Goal: Task Accomplishment & Management: Manage account settings

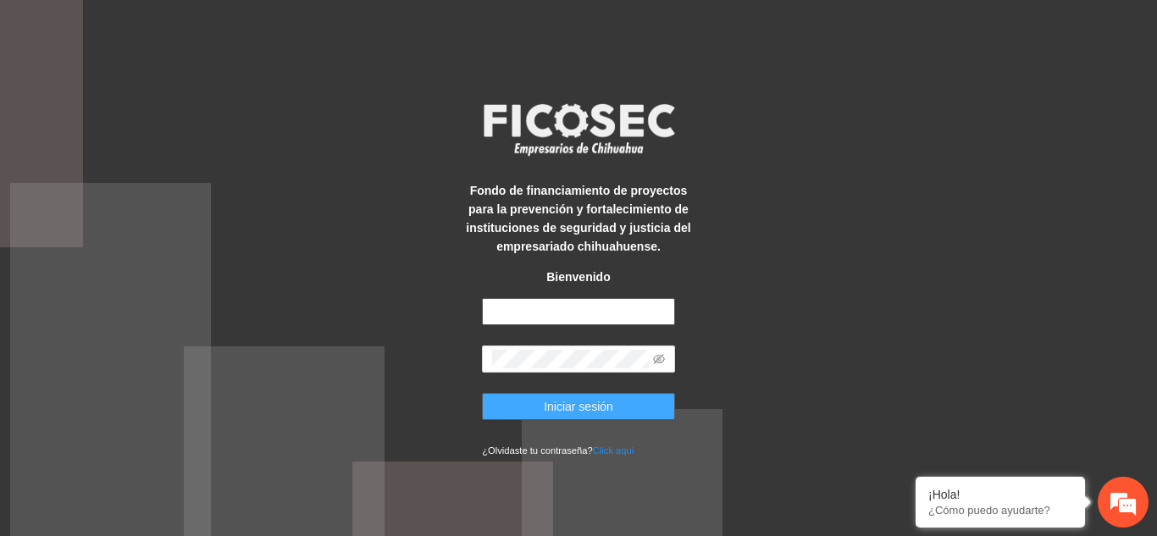
type input "**********"
click at [627, 410] on button "Iniciar sesión" at bounding box center [578, 406] width 193 height 27
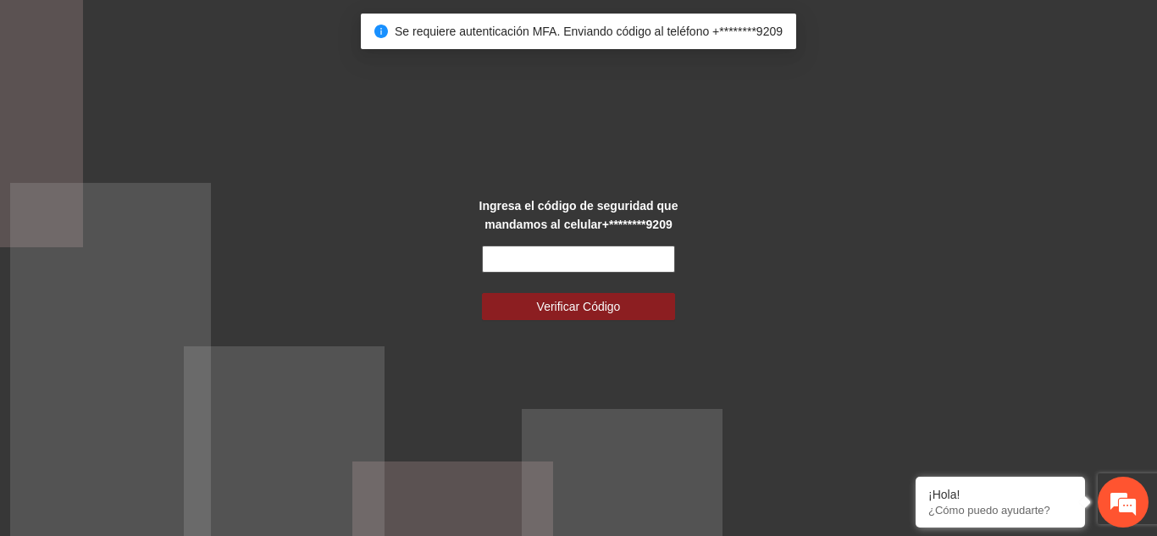
click at [601, 259] on input "text" at bounding box center [578, 259] width 193 height 27
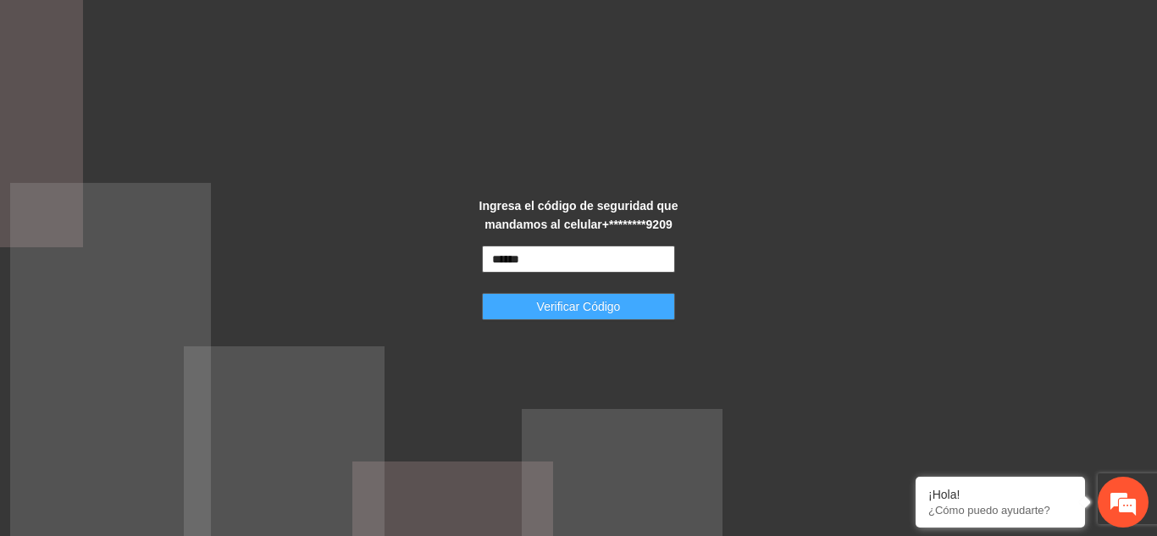
type input "******"
click at [595, 304] on span "Verificar Código" at bounding box center [579, 306] width 84 height 19
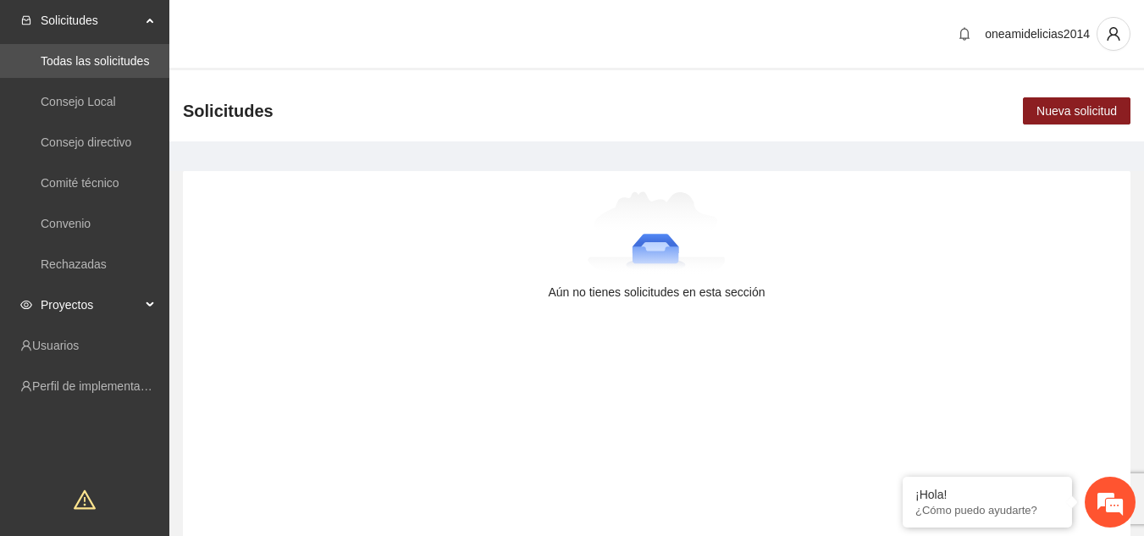
click at [69, 306] on span "Proyectos" at bounding box center [91, 305] width 100 height 34
click at [76, 352] on link "Activos" at bounding box center [60, 346] width 38 height 14
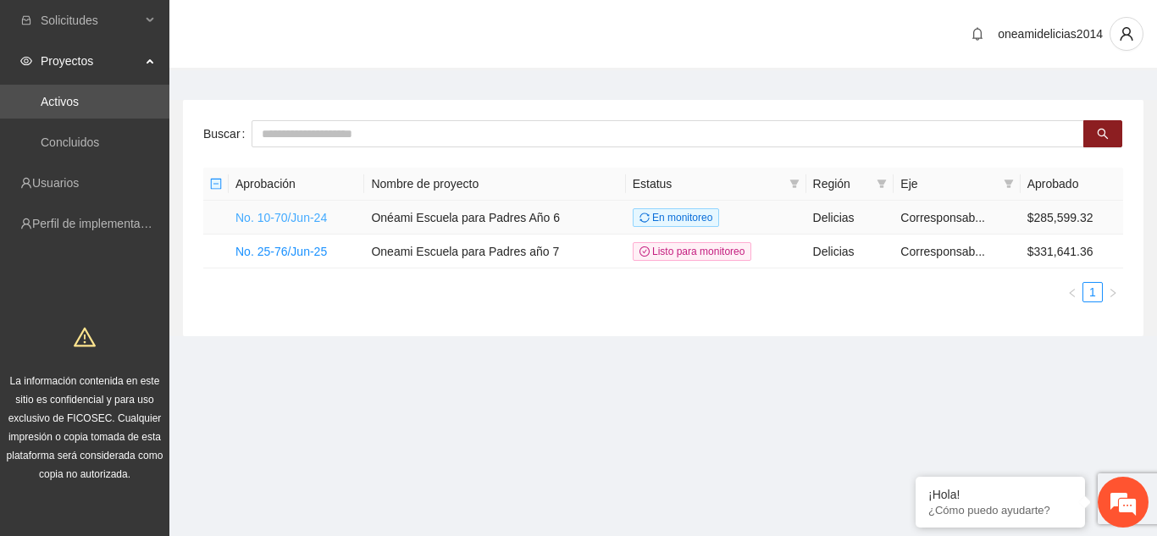
click at [308, 220] on link "No. 10-70/Jun-24" at bounding box center [280, 218] width 91 height 14
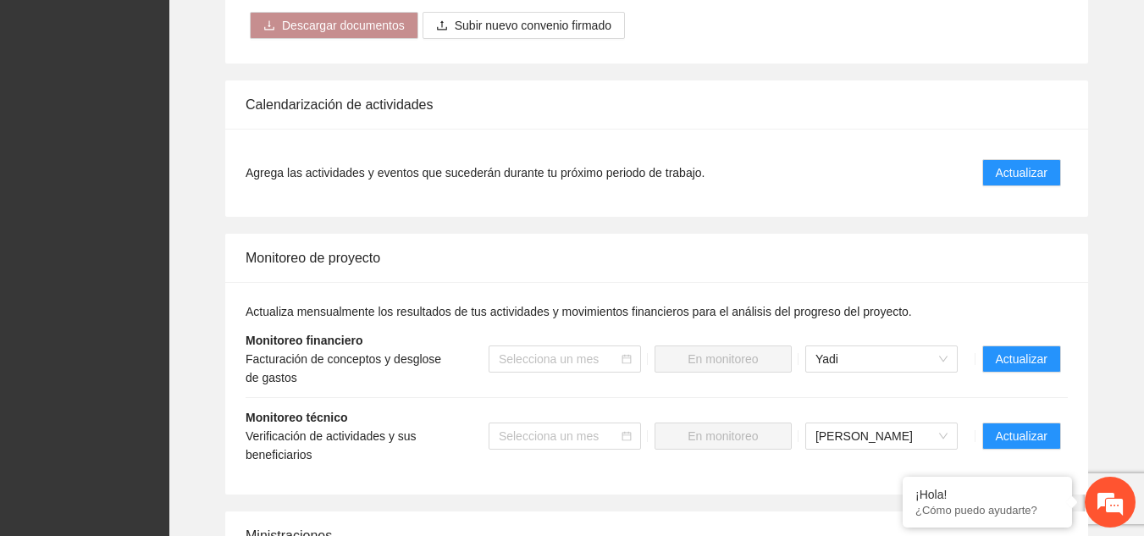
scroll to position [1864, 0]
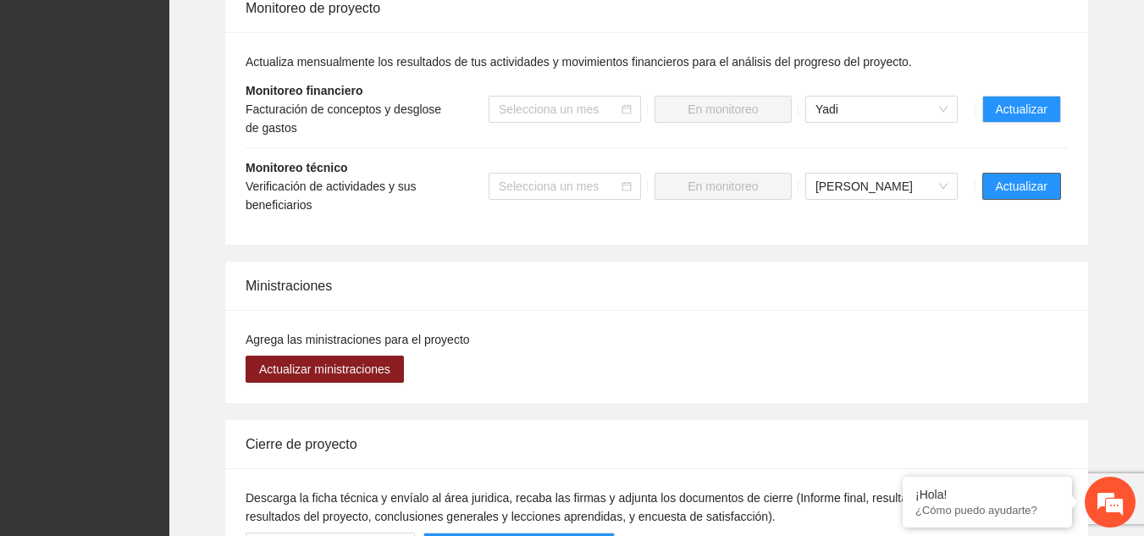
click at [1009, 177] on span "Actualizar" at bounding box center [1022, 186] width 52 height 19
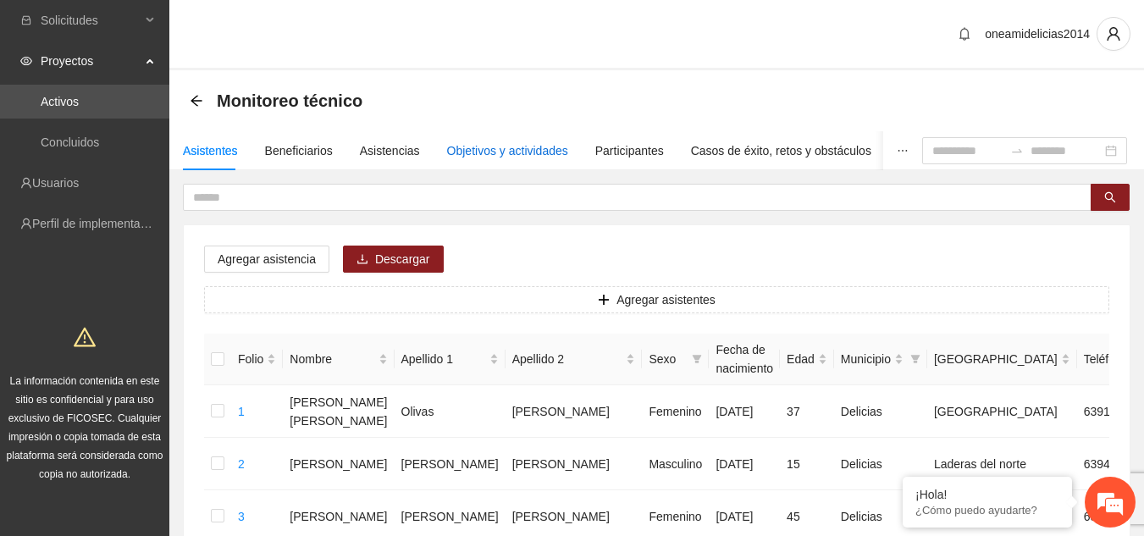
click at [524, 159] on div "Objetivos y actividades" at bounding box center [507, 150] width 121 height 19
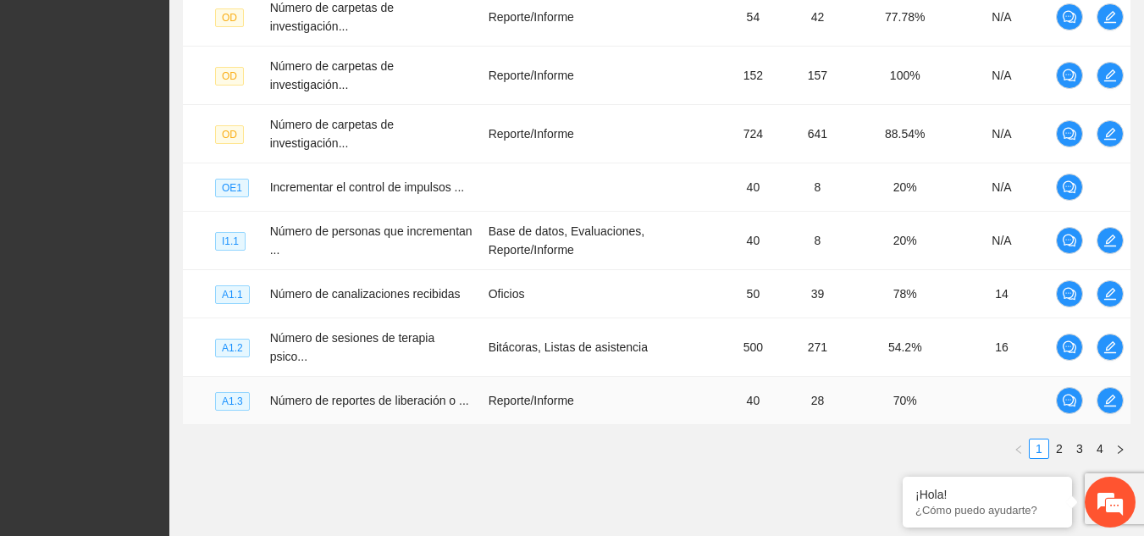
scroll to position [593, 0]
click at [1056, 439] on link "2" at bounding box center [1059, 448] width 19 height 19
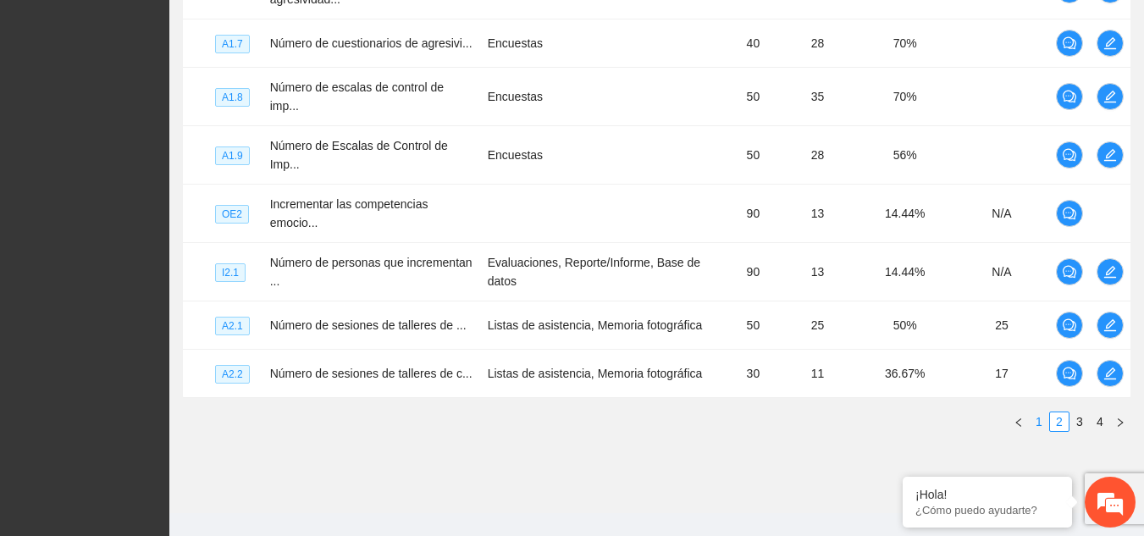
scroll to position [613, 0]
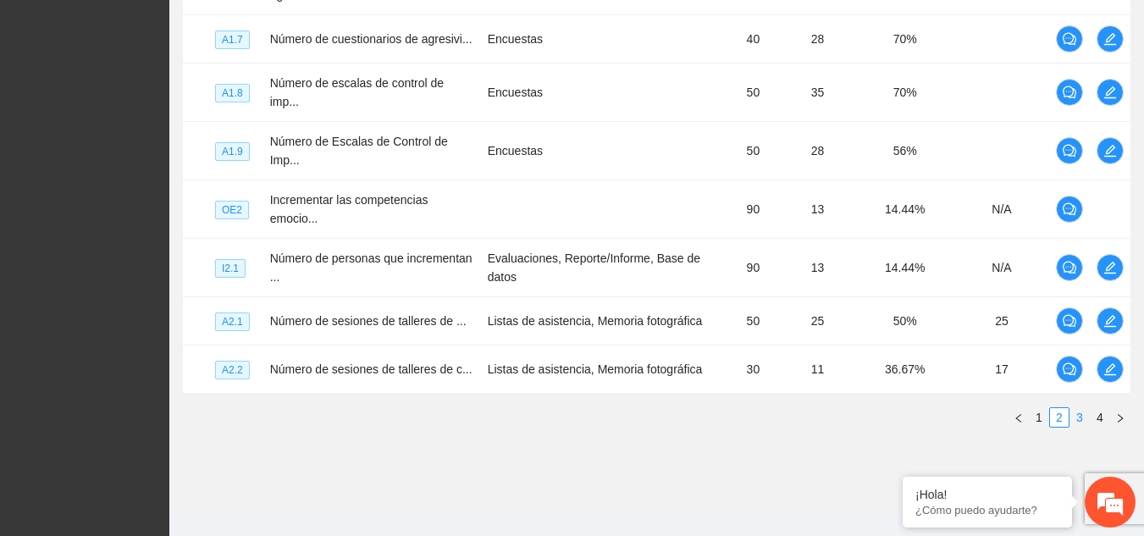
click at [1083, 408] on link "3" at bounding box center [1080, 417] width 19 height 19
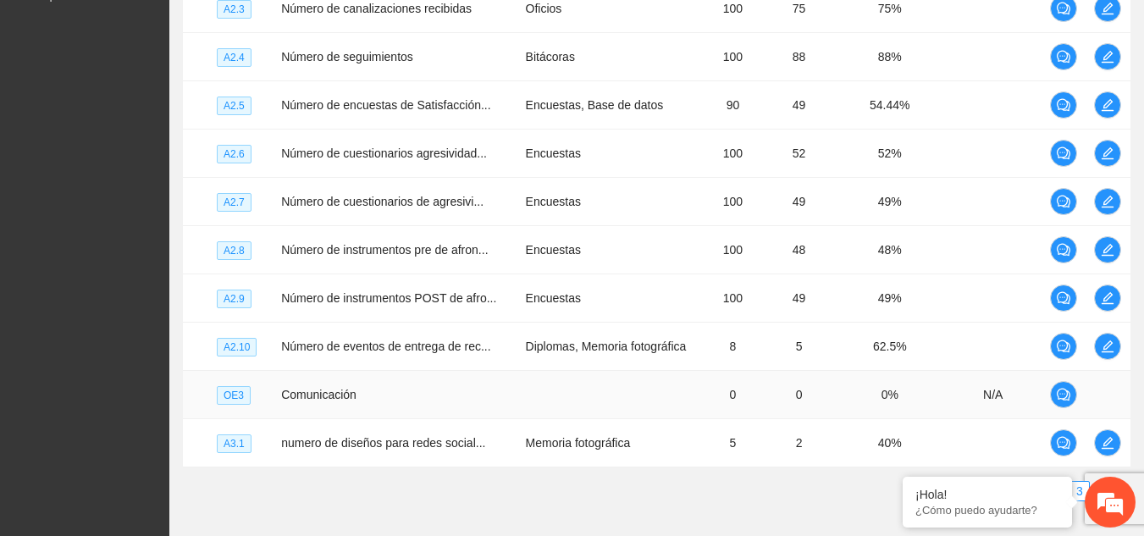
scroll to position [573, 0]
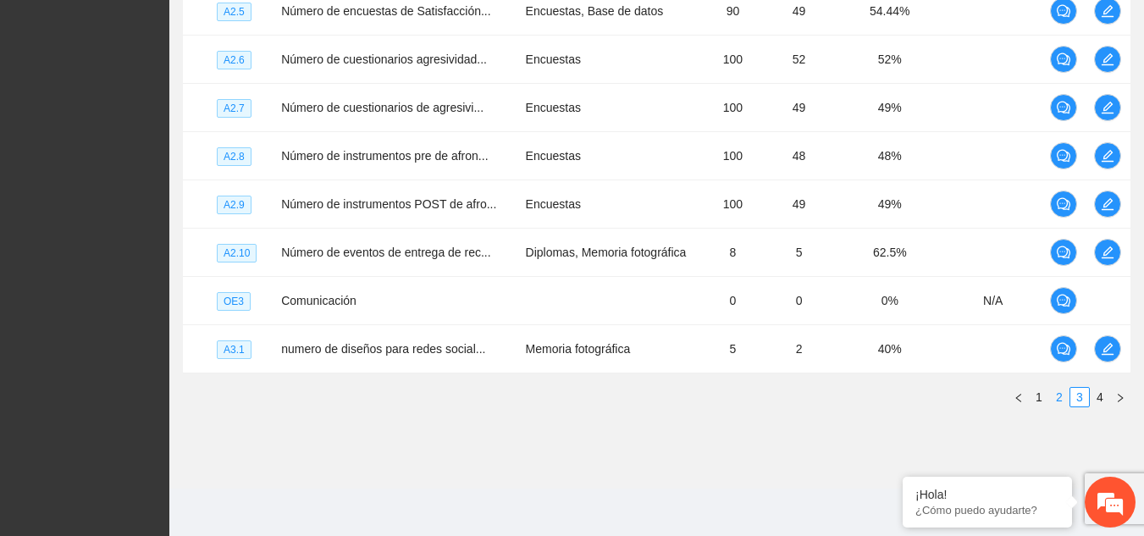
click at [1059, 401] on link "2" at bounding box center [1059, 397] width 19 height 19
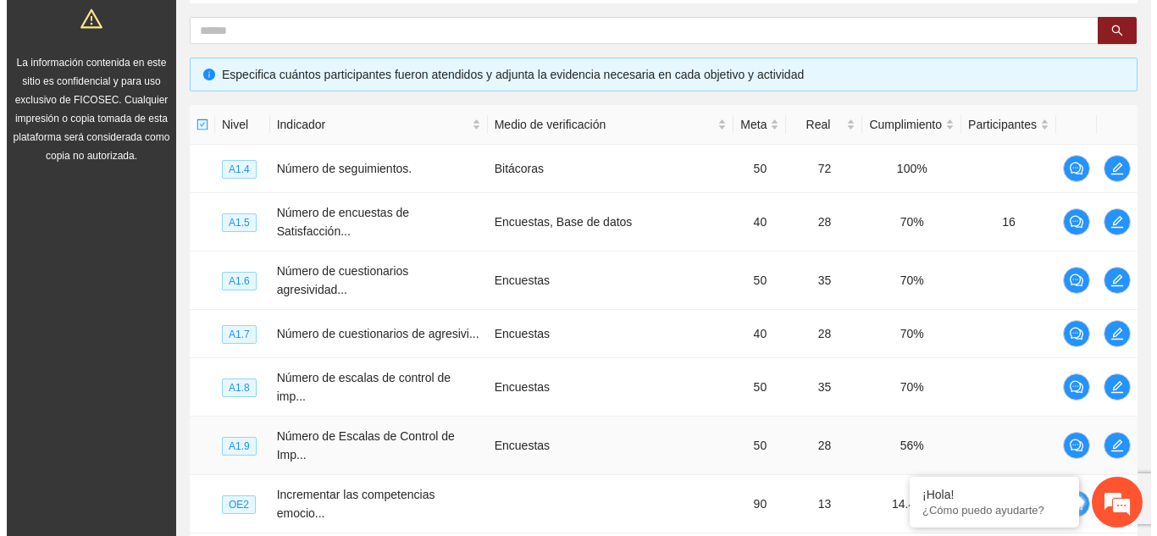
scroll to position [613, 0]
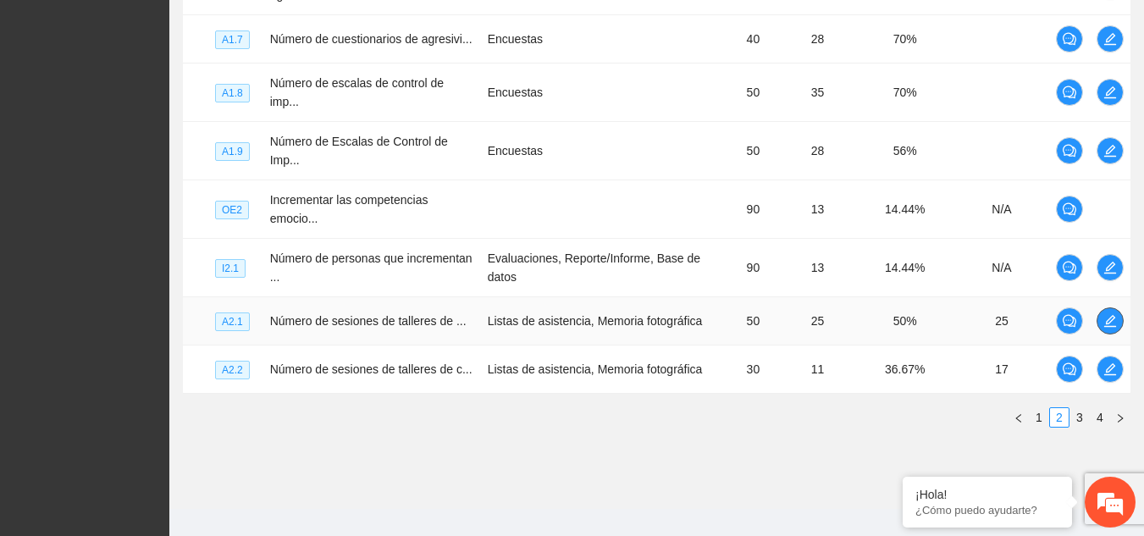
click at [1107, 314] on icon "edit" at bounding box center [1111, 321] width 14 height 14
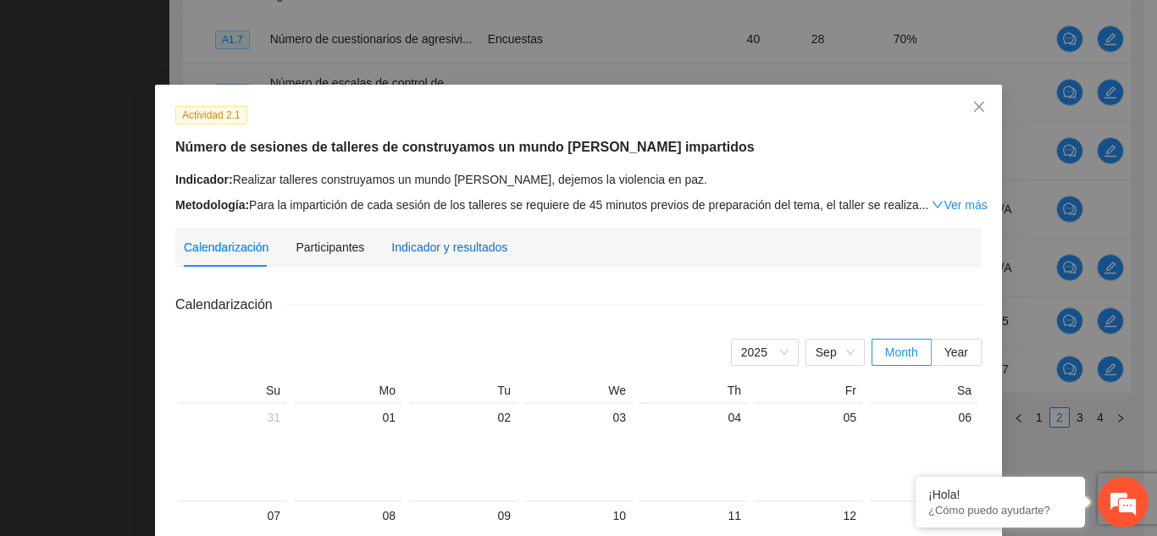
click at [457, 251] on div "Indicador y resultados" at bounding box center [449, 247] width 116 height 19
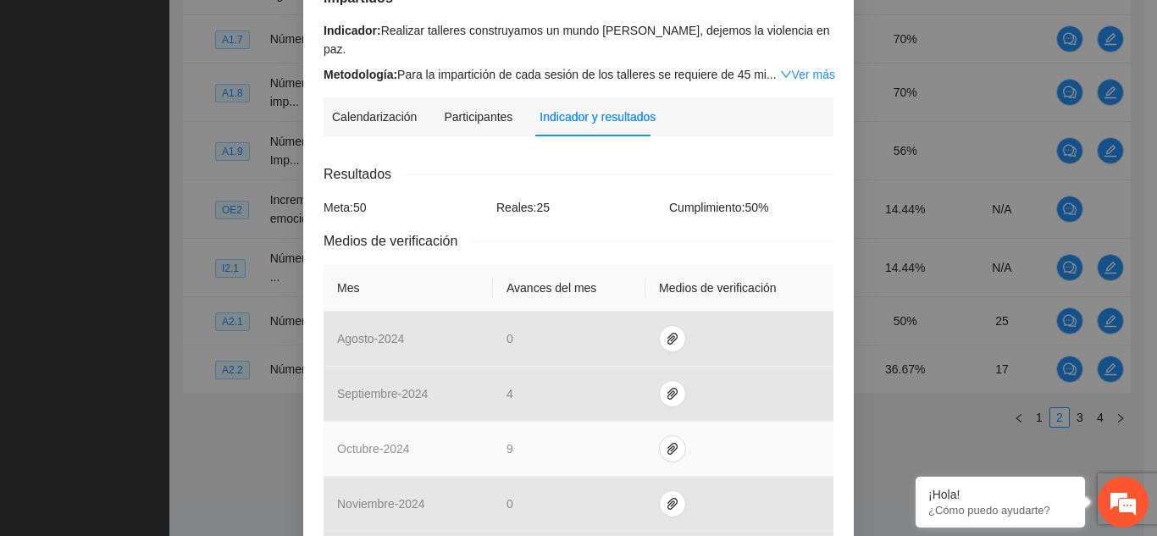
scroll to position [0, 0]
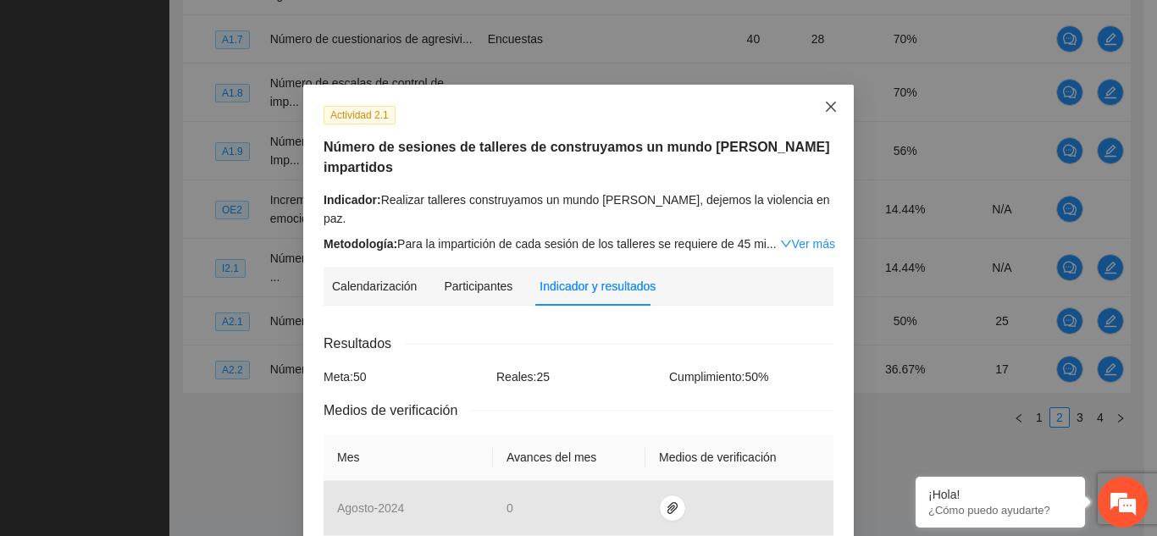
click at [824, 108] on icon "close" at bounding box center [831, 107] width 14 height 14
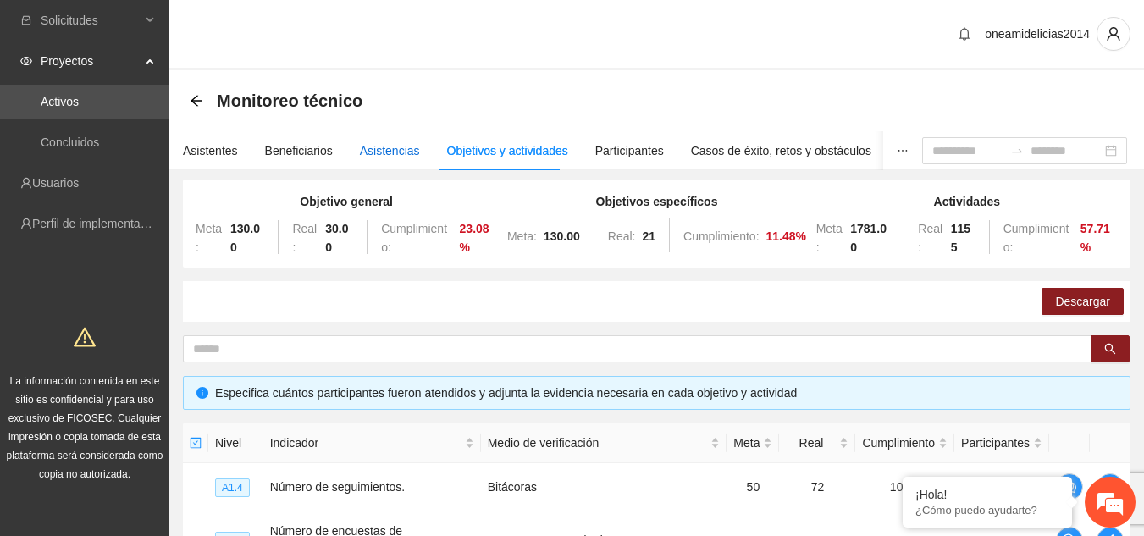
click at [374, 152] on div "Asistencias" at bounding box center [390, 150] width 60 height 19
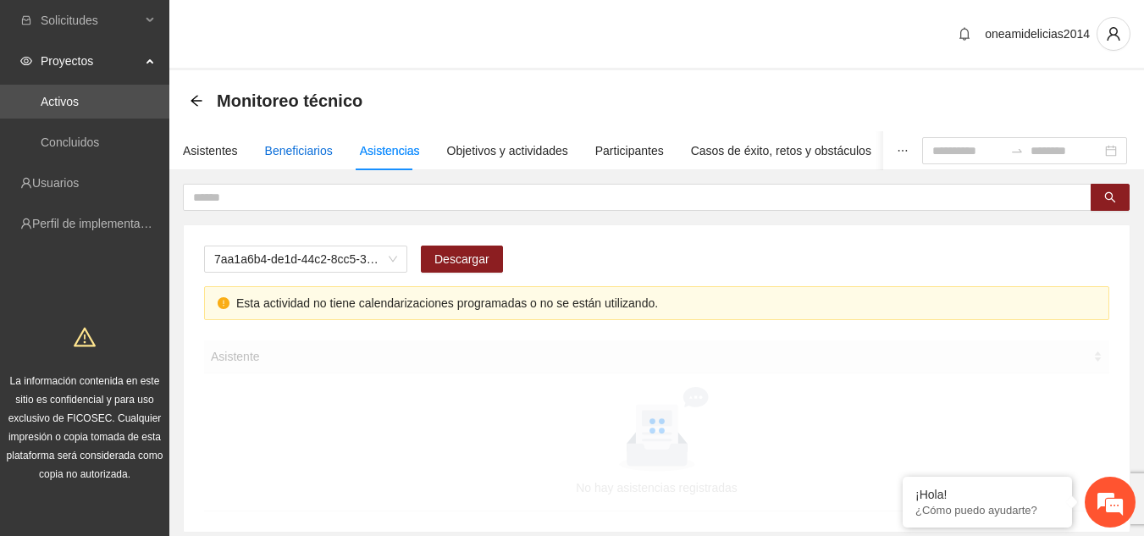
click at [300, 152] on div "Beneficiarios" at bounding box center [299, 150] width 68 height 19
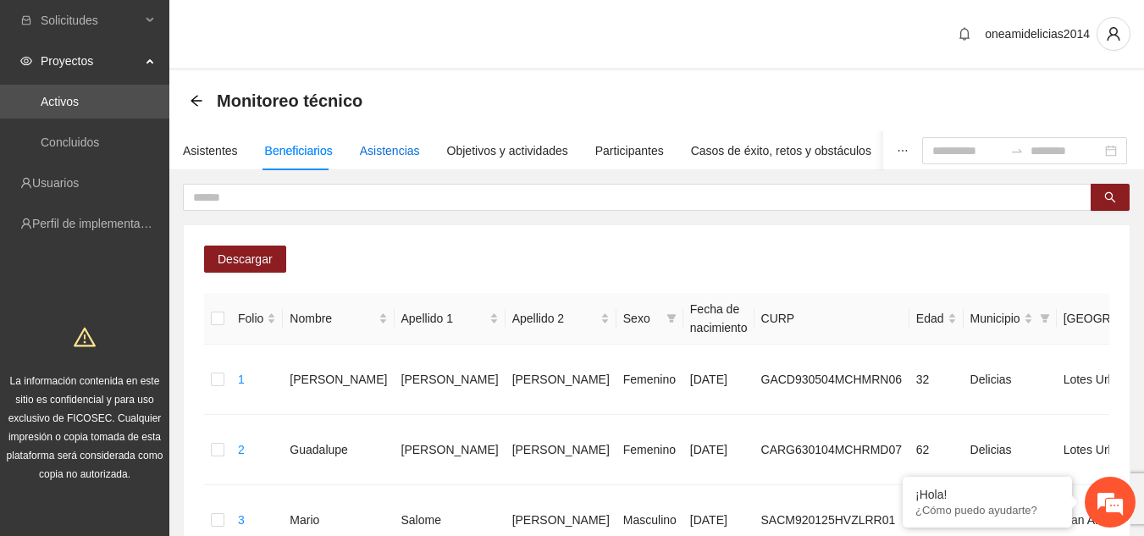
click at [385, 153] on div "Asistencias" at bounding box center [390, 150] width 60 height 19
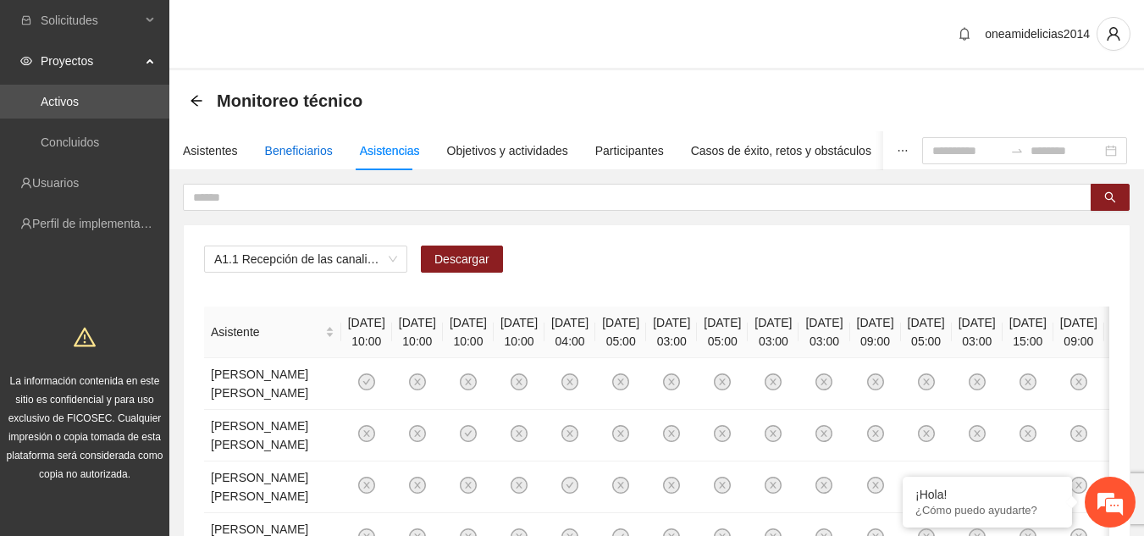
click at [302, 145] on div "Beneficiarios" at bounding box center [299, 150] width 68 height 19
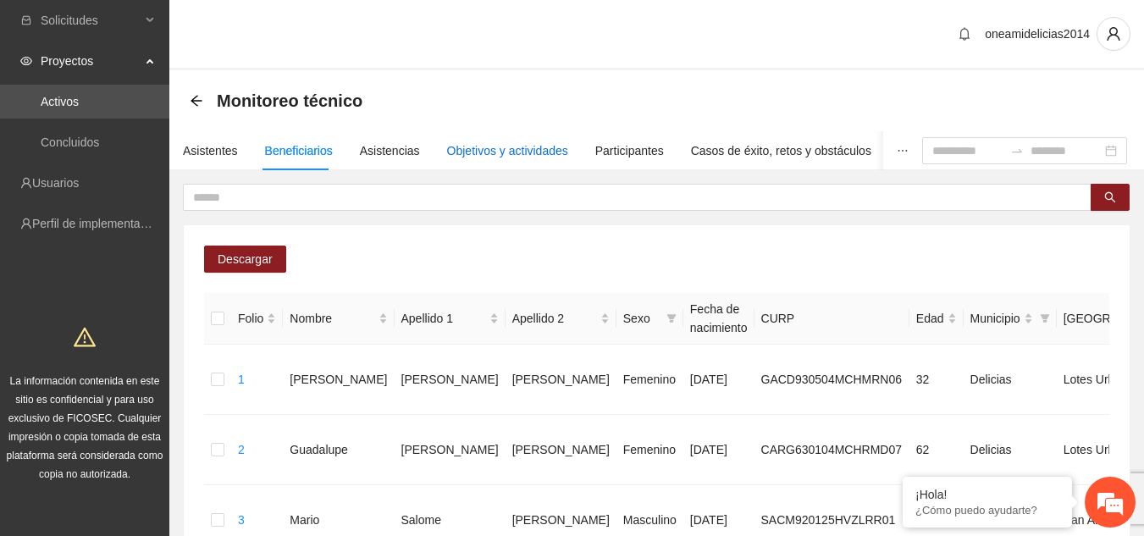
click at [543, 152] on div "Objetivos y actividades" at bounding box center [507, 150] width 121 height 19
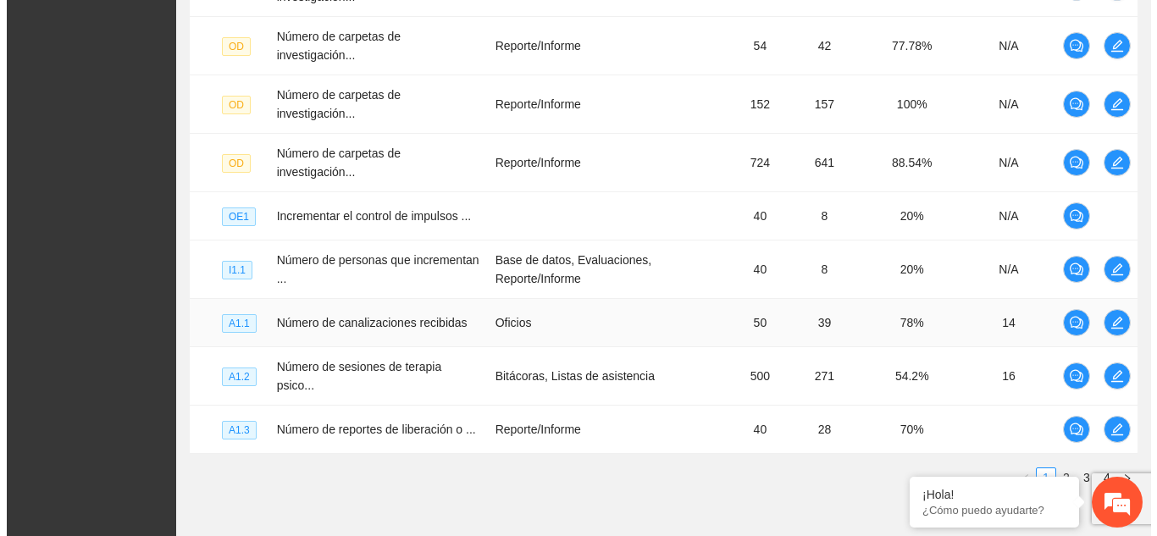
scroll to position [593, 0]
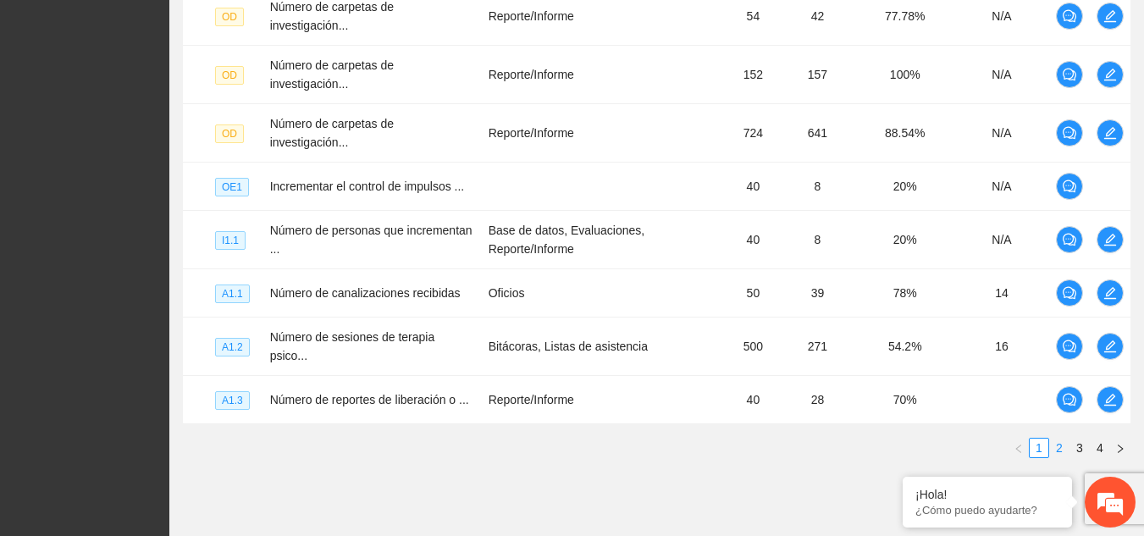
click at [1061, 439] on link "2" at bounding box center [1059, 448] width 19 height 19
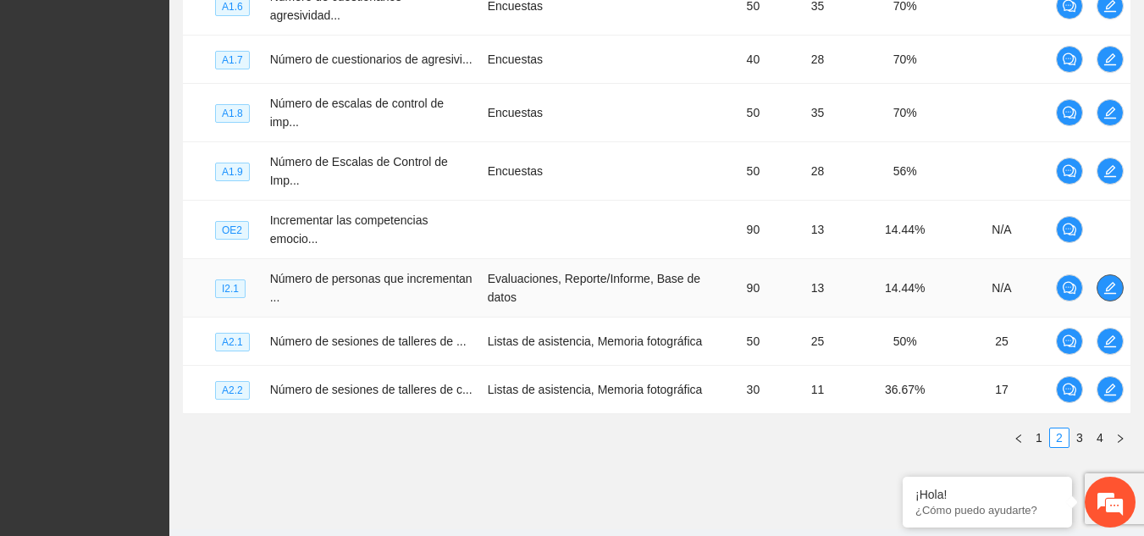
click at [1104, 281] on icon "edit" at bounding box center [1111, 288] width 14 height 14
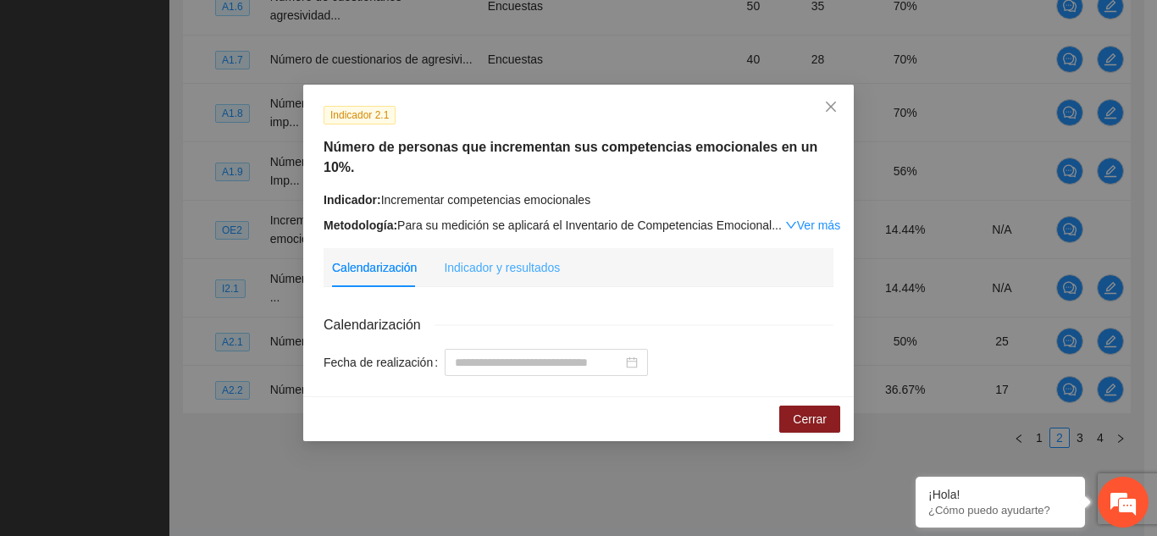
click at [523, 257] on div "Indicador y resultados" at bounding box center [502, 267] width 116 height 39
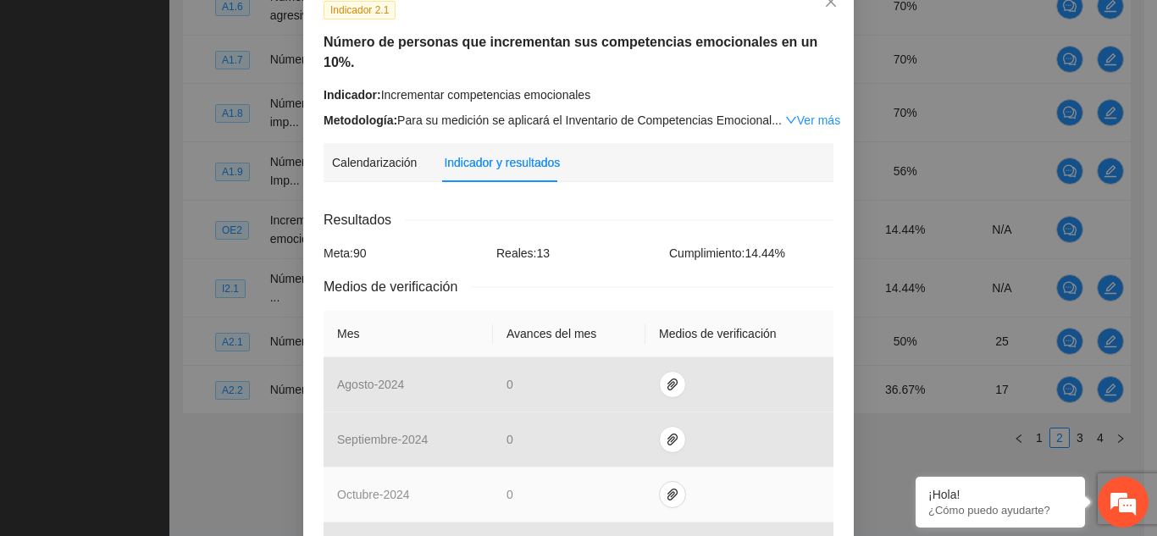
scroll to position [85, 0]
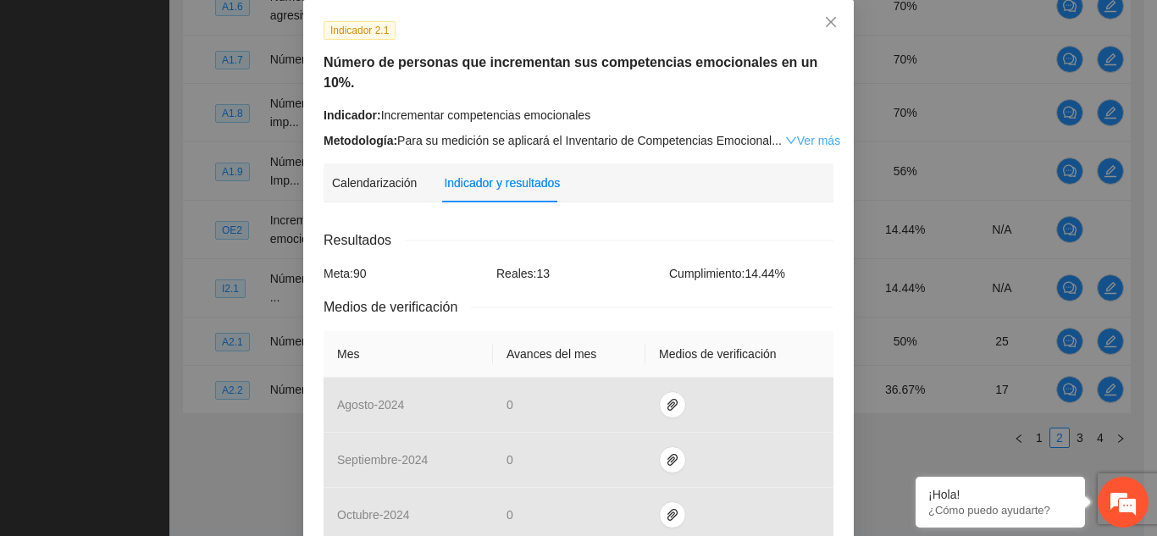
click at [812, 134] on link "Ver más" at bounding box center [812, 141] width 55 height 14
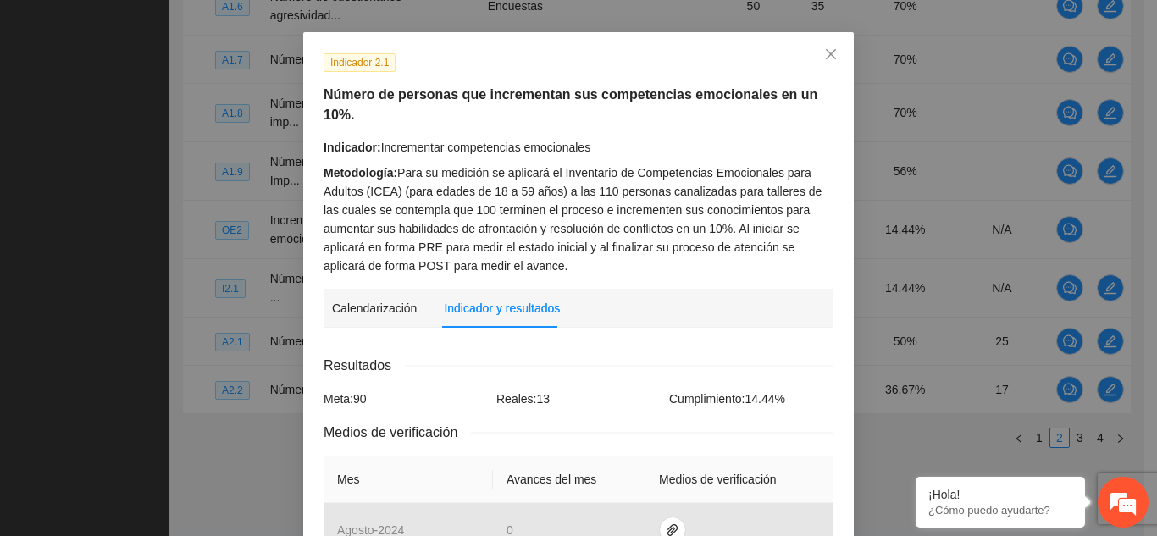
scroll to position [0, 0]
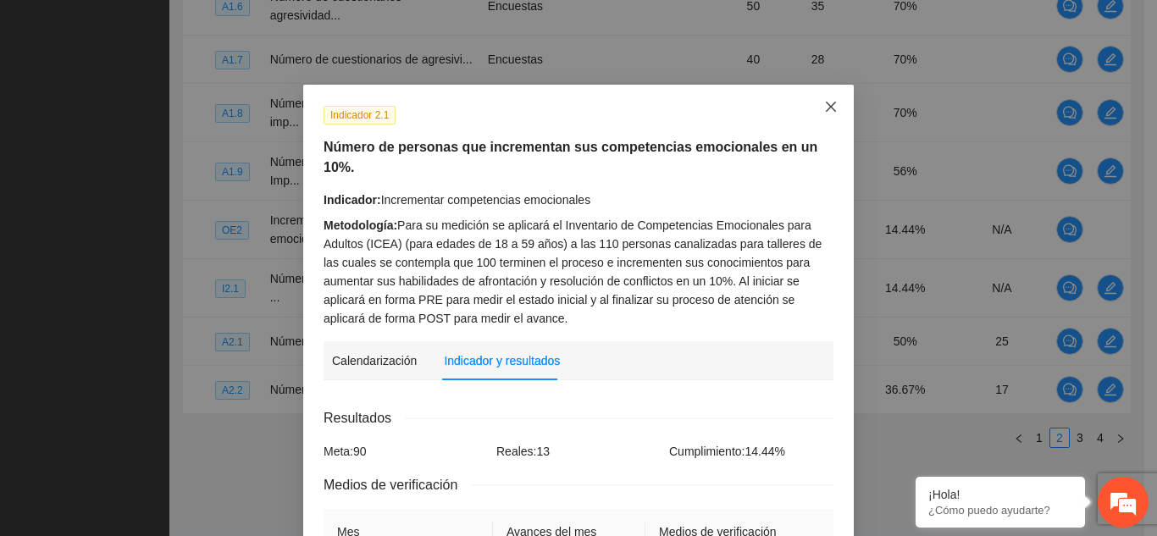
click at [824, 103] on icon "close" at bounding box center [831, 107] width 14 height 14
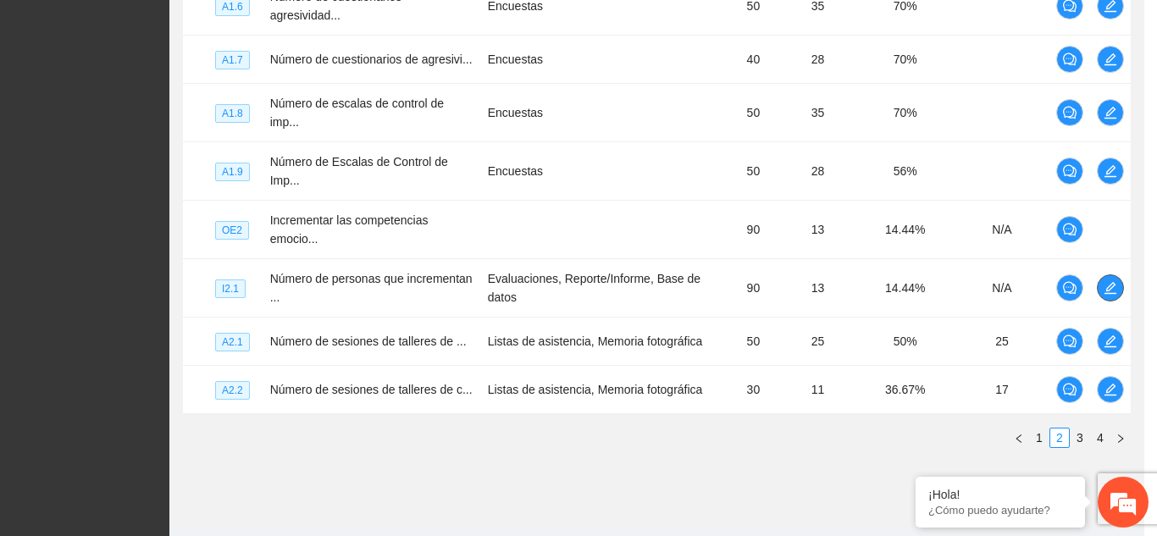
scroll to position [583, 0]
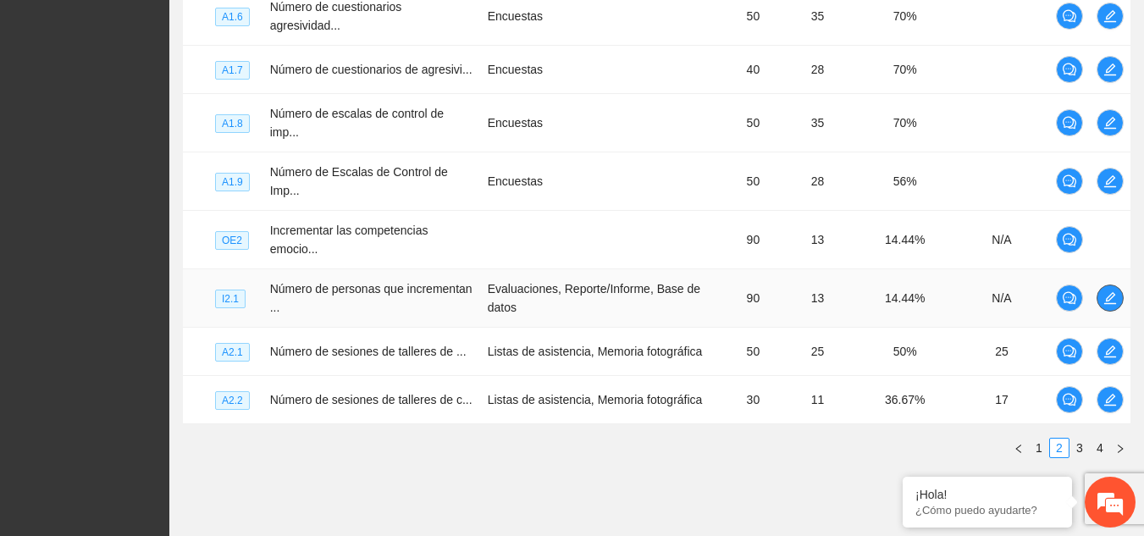
click at [1111, 292] on icon "edit" at bounding box center [1111, 298] width 12 height 12
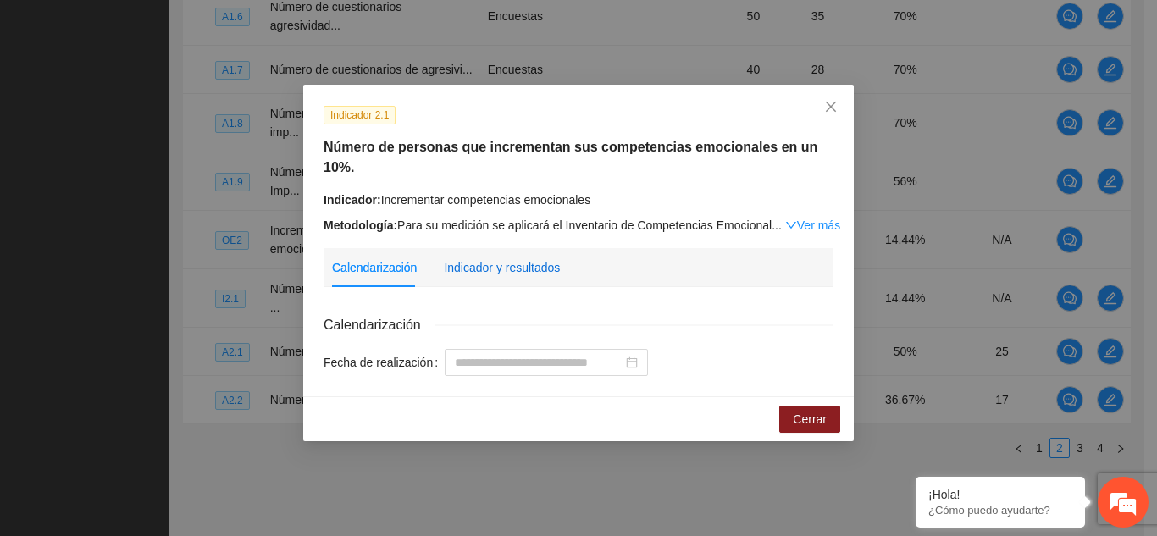
click at [502, 258] on div "Indicador y resultados" at bounding box center [502, 267] width 116 height 19
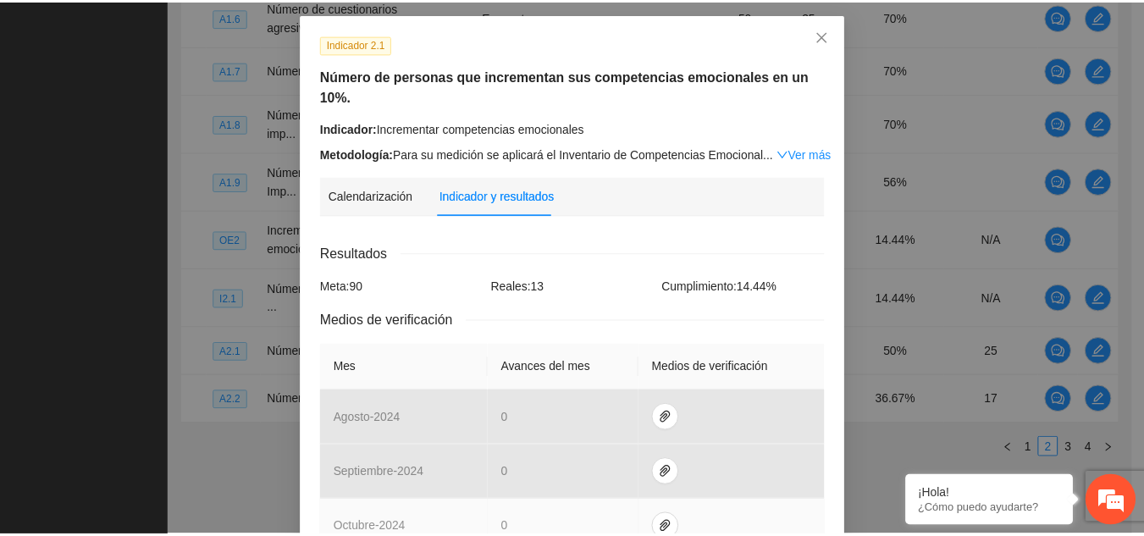
scroll to position [53, 0]
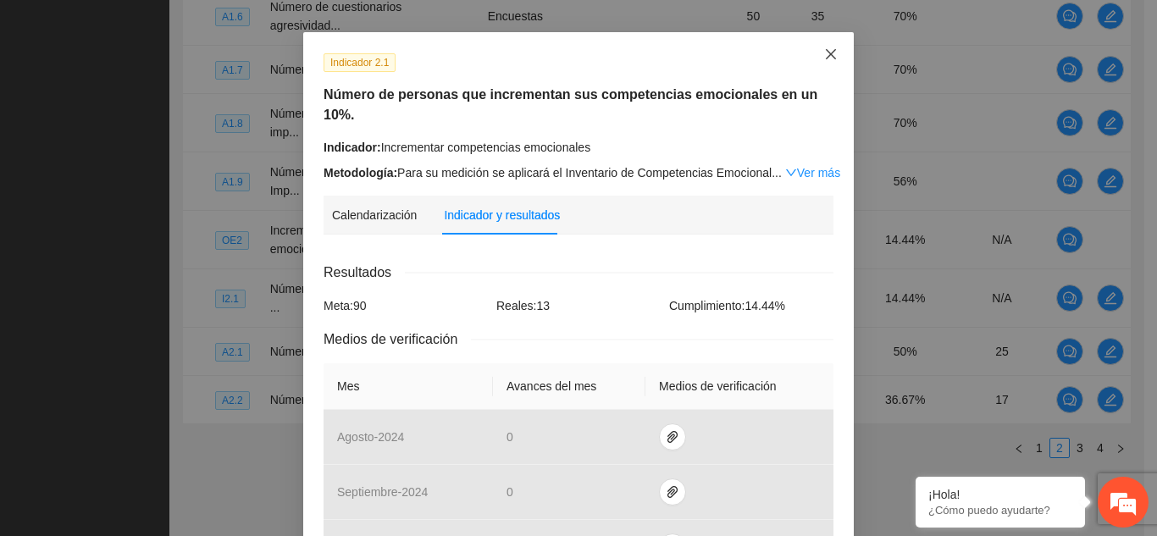
click at [824, 53] on icon "close" at bounding box center [831, 54] width 14 height 14
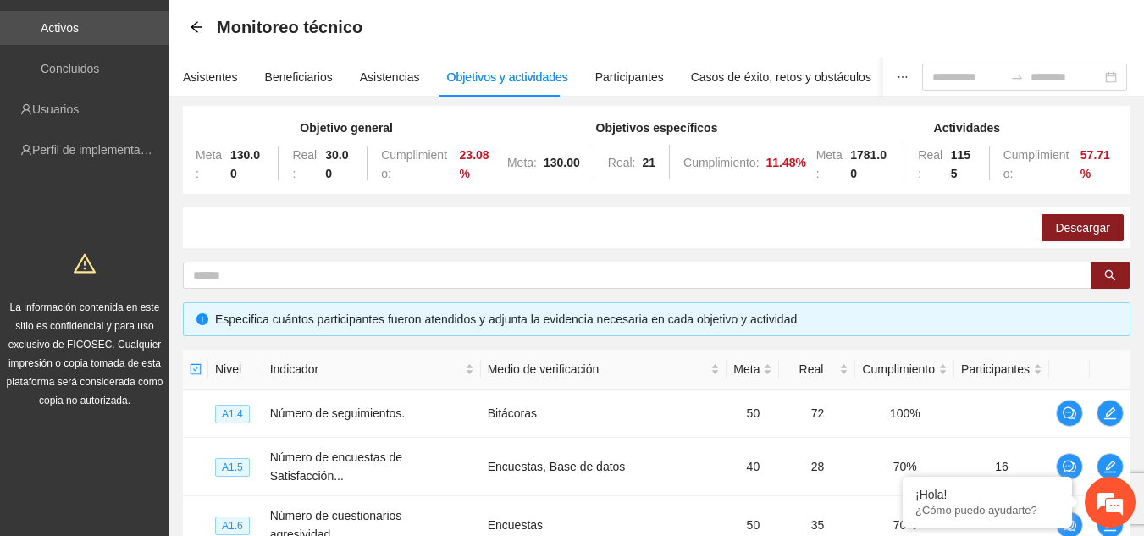
scroll to position [0, 0]
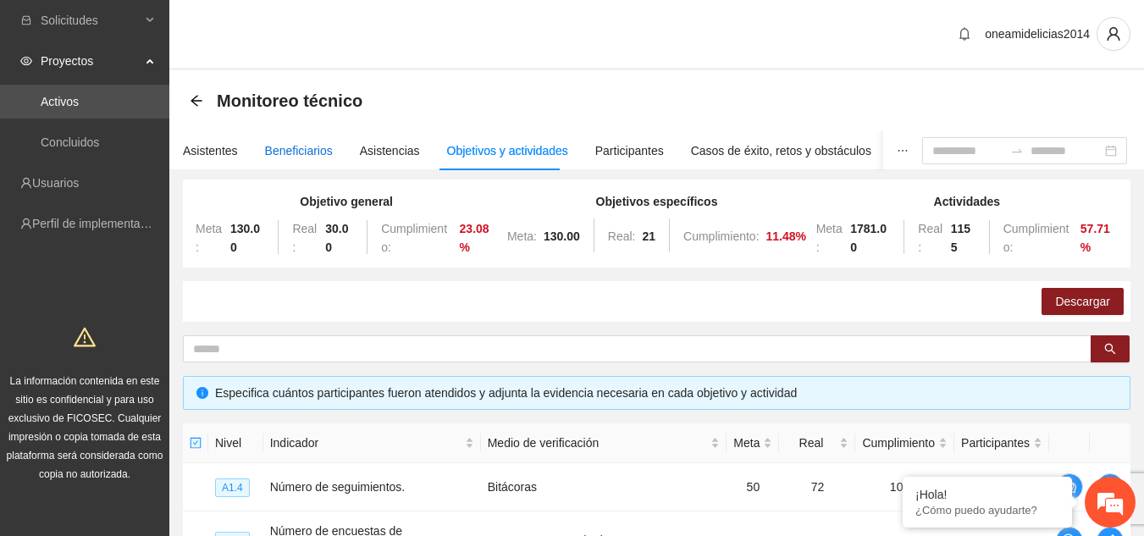
click at [292, 152] on div "Beneficiarios" at bounding box center [299, 150] width 68 height 19
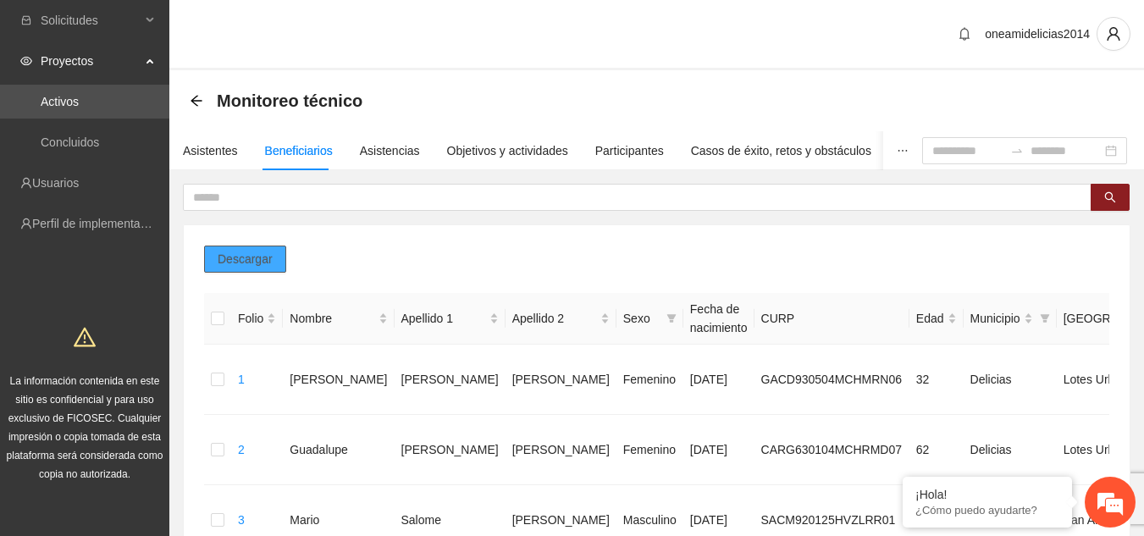
click at [241, 264] on span "Descargar" at bounding box center [245, 259] width 55 height 19
click at [1111, 25] on button "button" at bounding box center [1114, 34] width 34 height 34
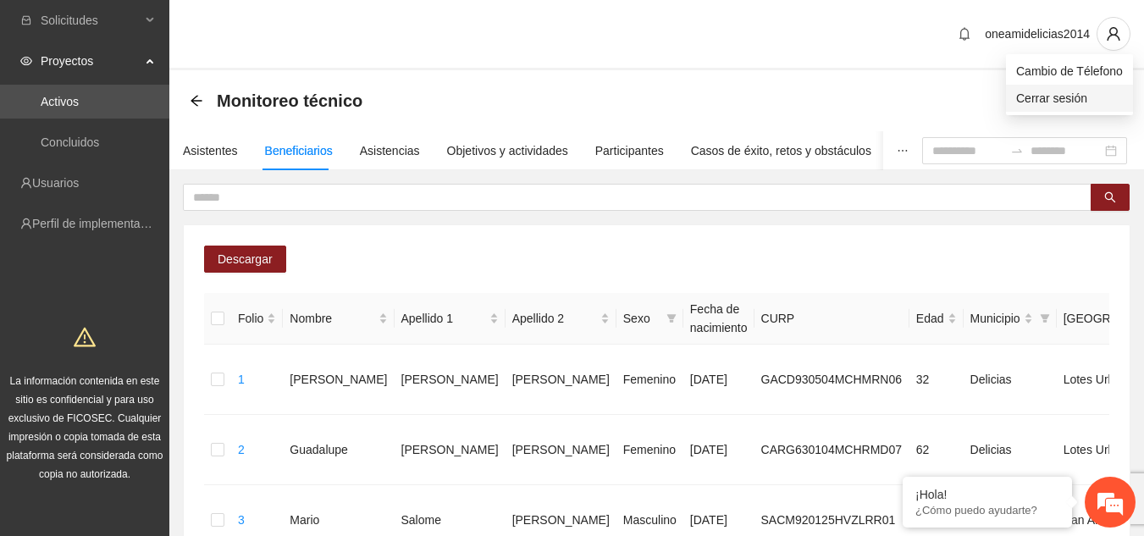
click at [1043, 100] on span "Cerrar sesión" at bounding box center [1070, 98] width 107 height 19
